Goal: Task Accomplishment & Management: Manage account settings

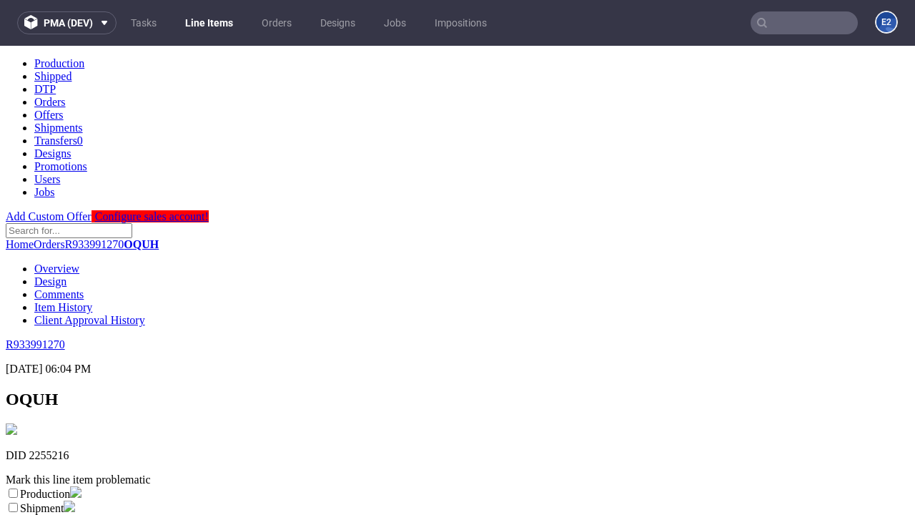
scroll to position [252, 0]
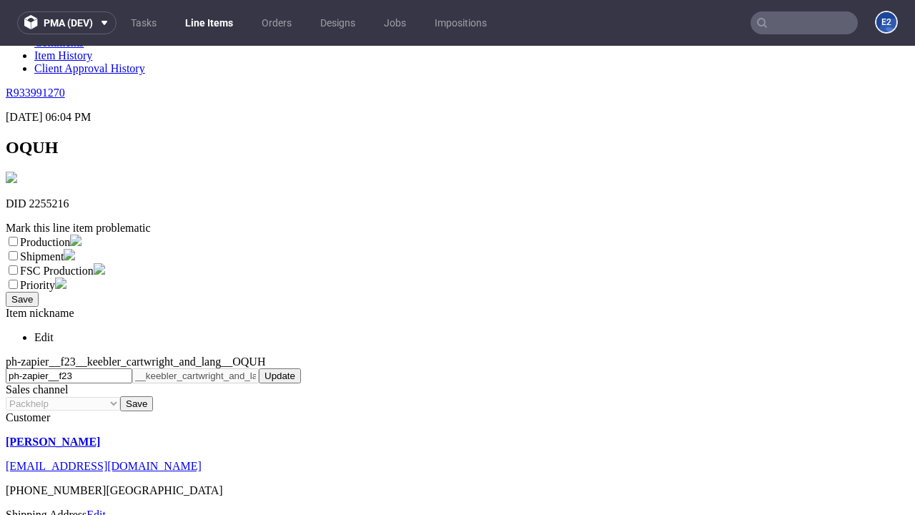
select select "dtp_ca_needed"
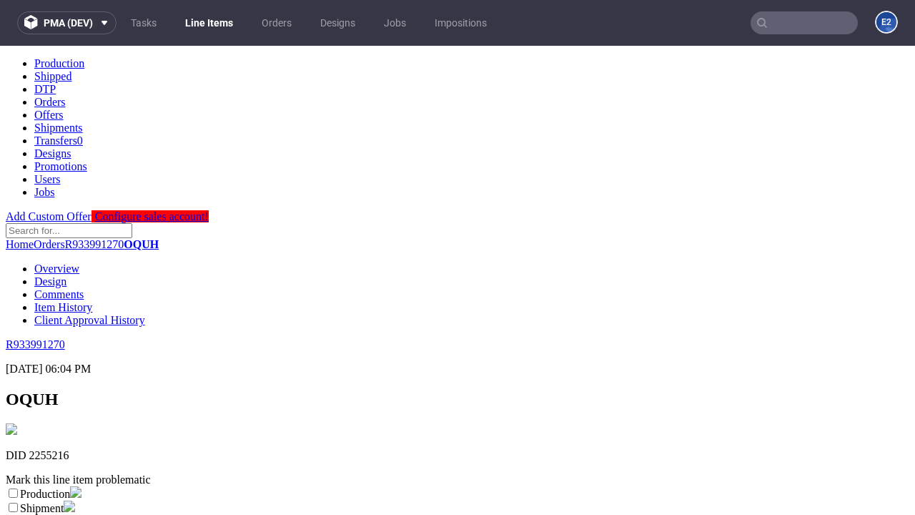
scroll to position [0, 0]
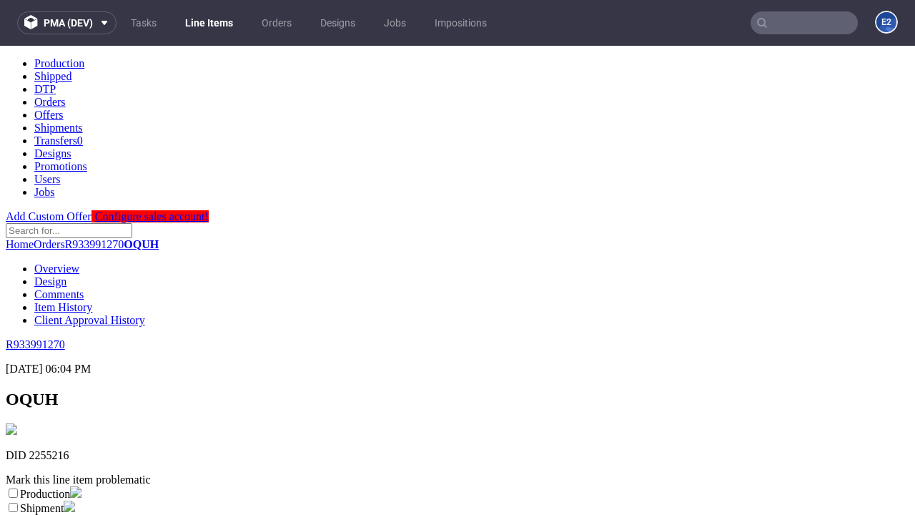
checkbox input "true"
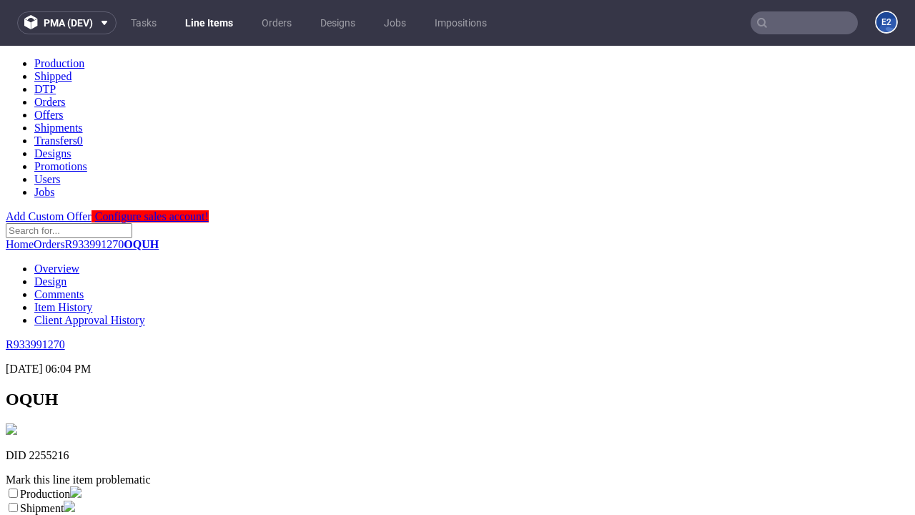
scroll to position [13, 0]
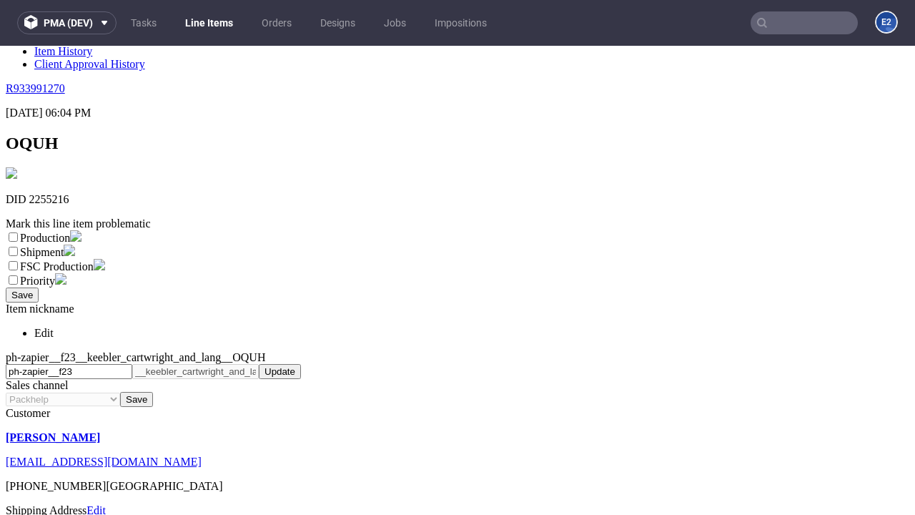
type textarea "test"
